Goal: Communication & Community: Answer question/provide support

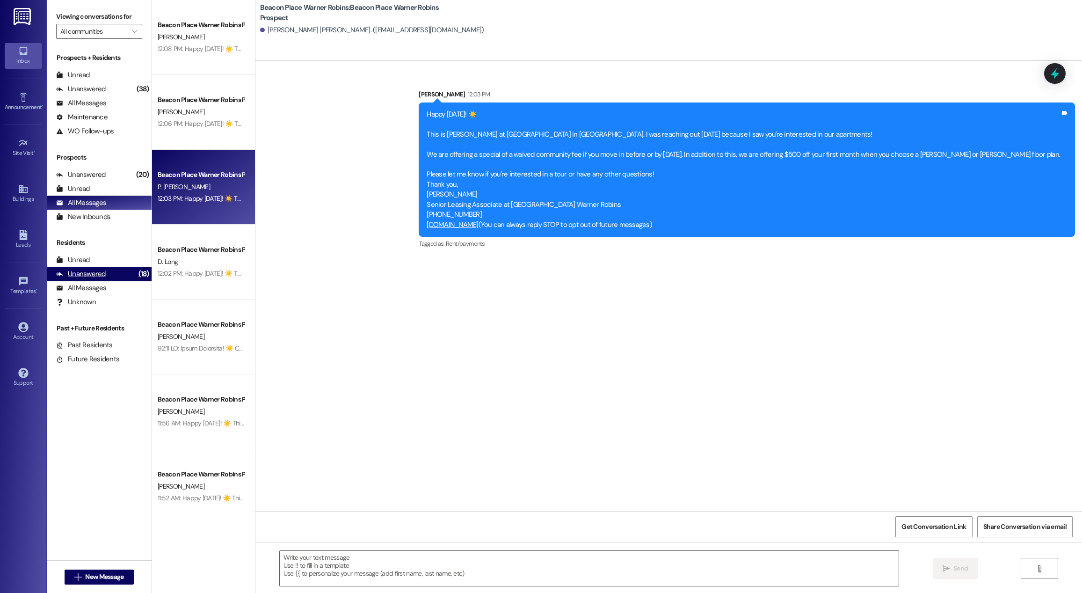
click at [77, 270] on div "Unanswered" at bounding box center [81, 274] width 50 height 10
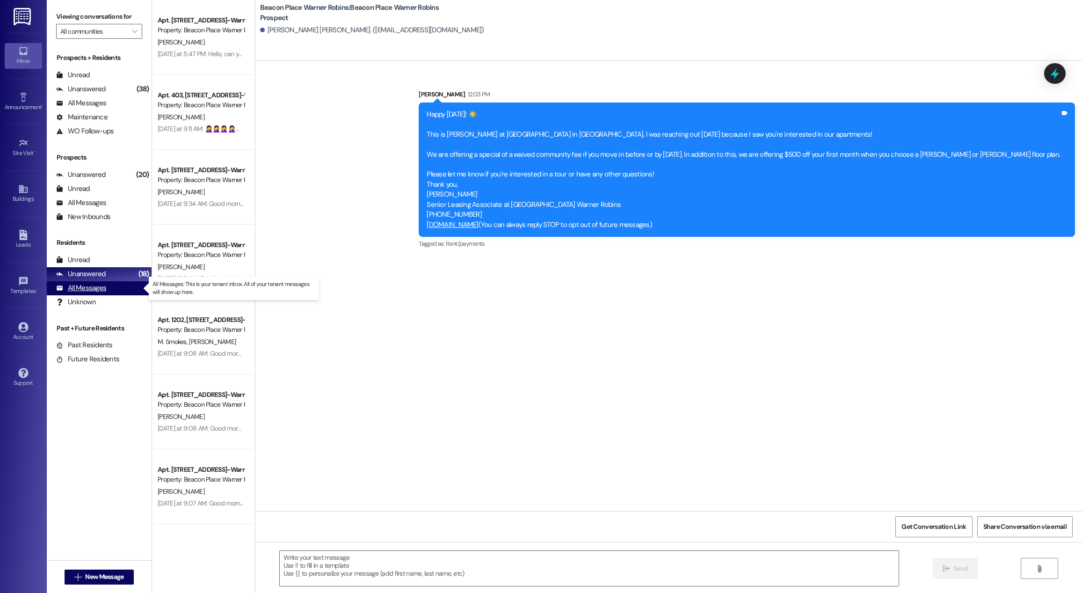
click at [82, 281] on div "All Messages (undefined)" at bounding box center [99, 288] width 105 height 14
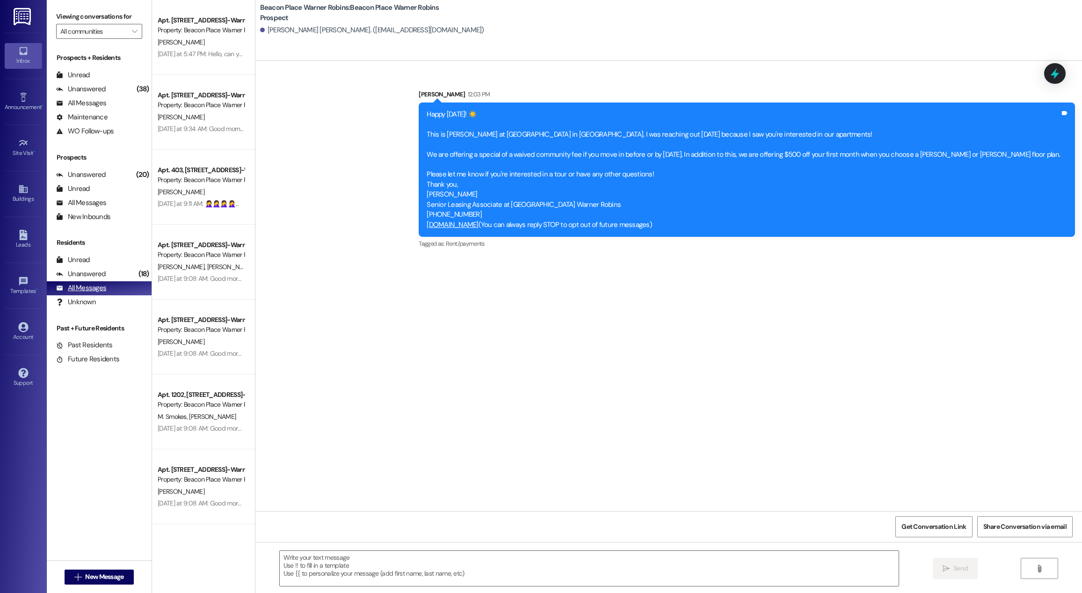
click at [79, 290] on div "All Messages" at bounding box center [81, 288] width 50 height 10
click at [89, 197] on div "All Messages (undefined)" at bounding box center [99, 203] width 105 height 14
